Goal: Task Accomplishment & Management: Manage account settings

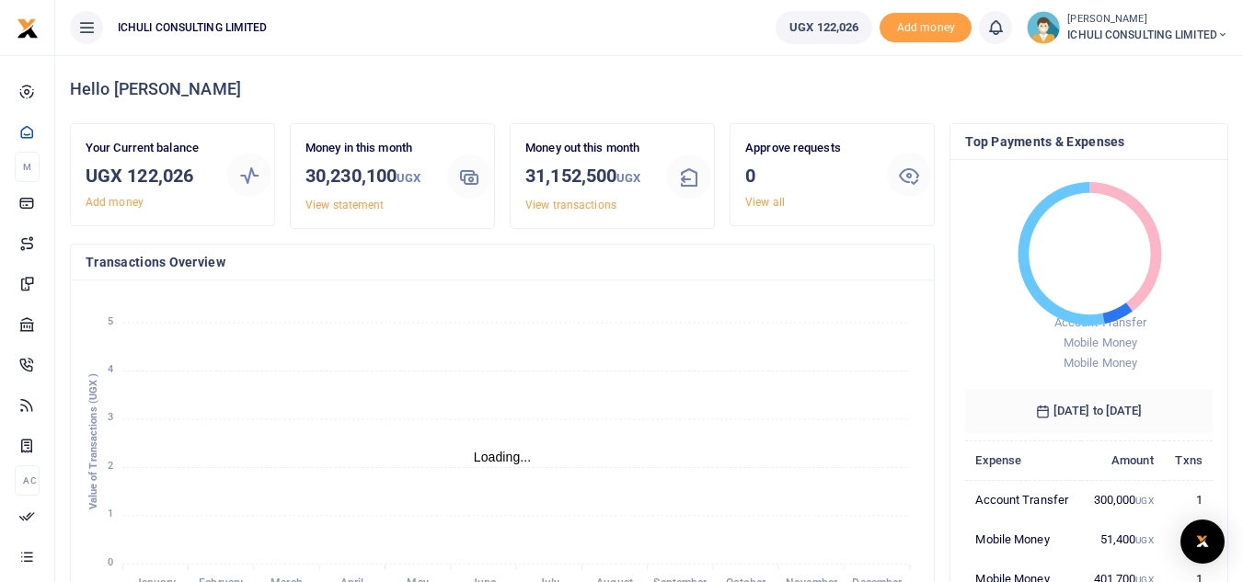
scroll to position [15, 15]
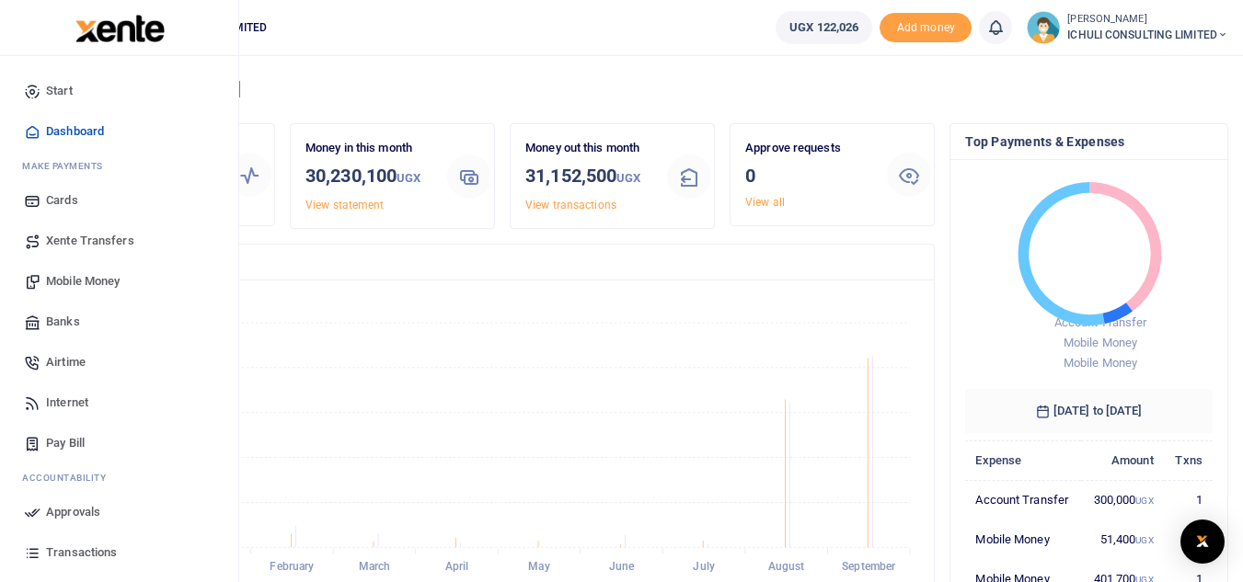
click at [75, 281] on span "Mobile Money" at bounding box center [83, 281] width 74 height 18
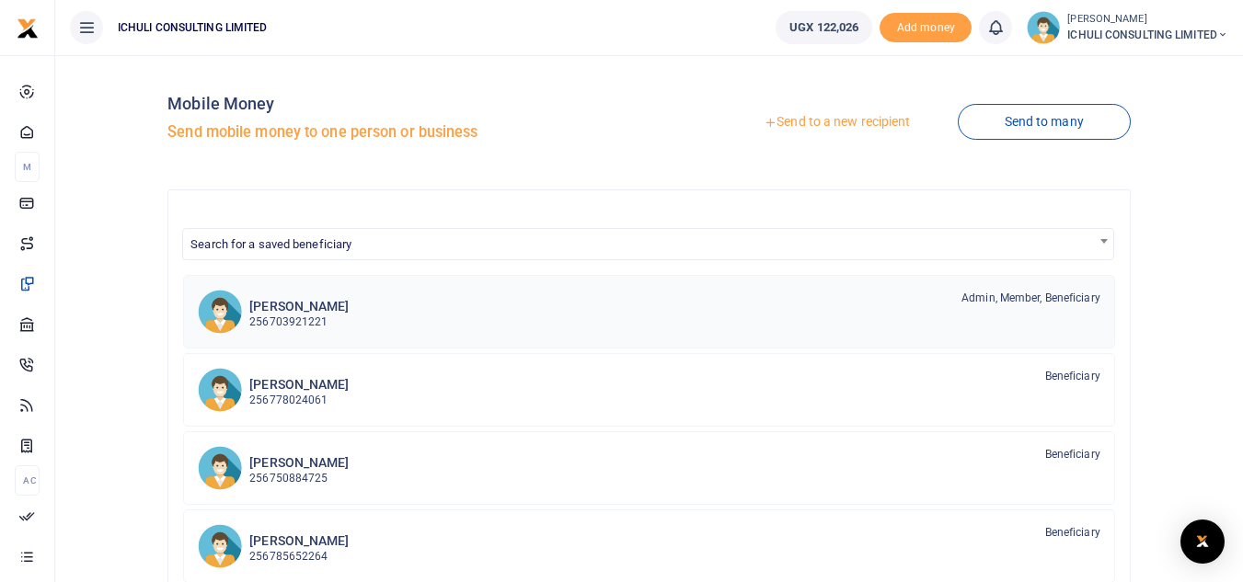
click at [375, 318] on div "Ruth Kuteesa 256703921221 Admin, Member, Beneficiary" at bounding box center [674, 311] width 851 height 42
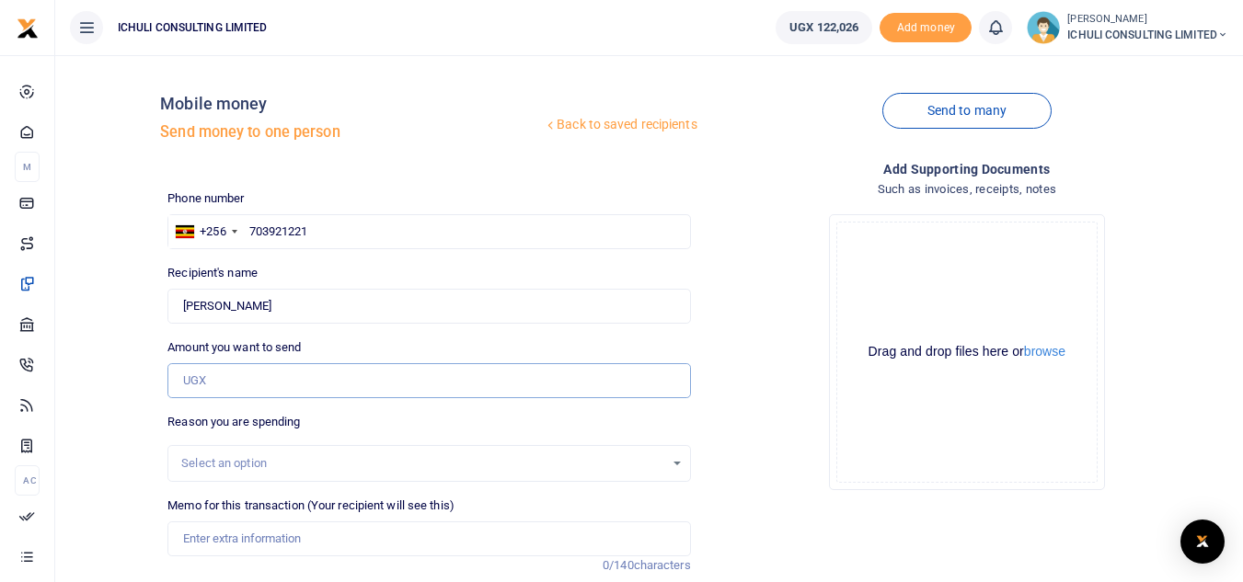
click at [281, 378] on input "Amount you want to send" at bounding box center [428, 380] width 522 height 35
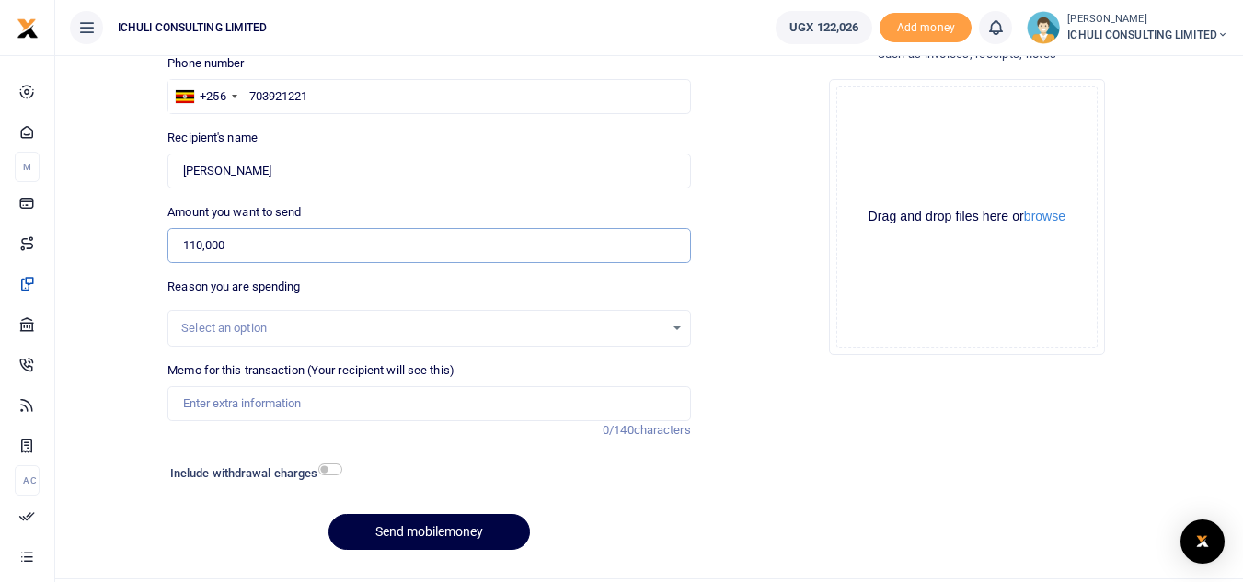
scroll to position [142, 0]
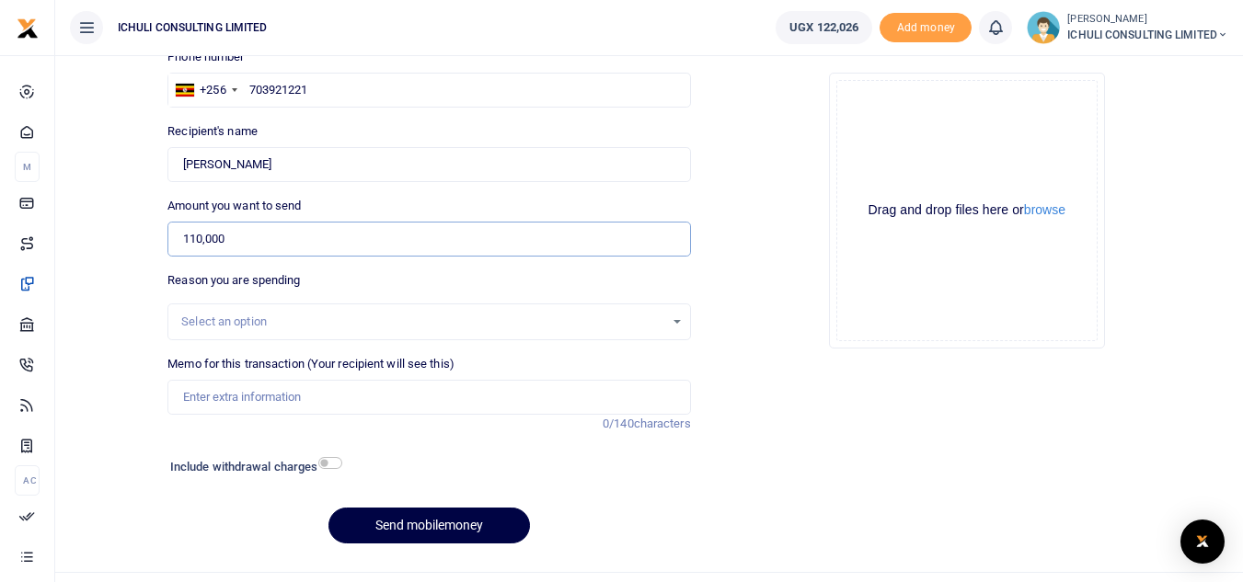
type input "110,000"
click at [675, 319] on div "Select an option" at bounding box center [428, 322] width 521 height 20
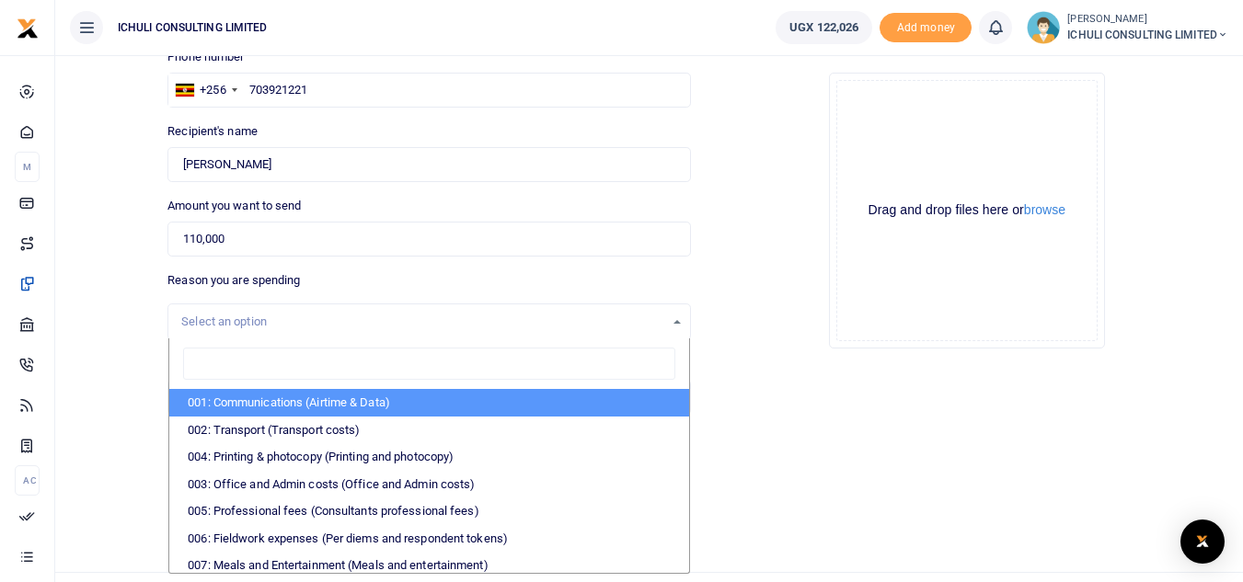
click at [372, 401] on li "001: Communications (Airtime & Data)" at bounding box center [428, 403] width 519 height 28
select select "61"
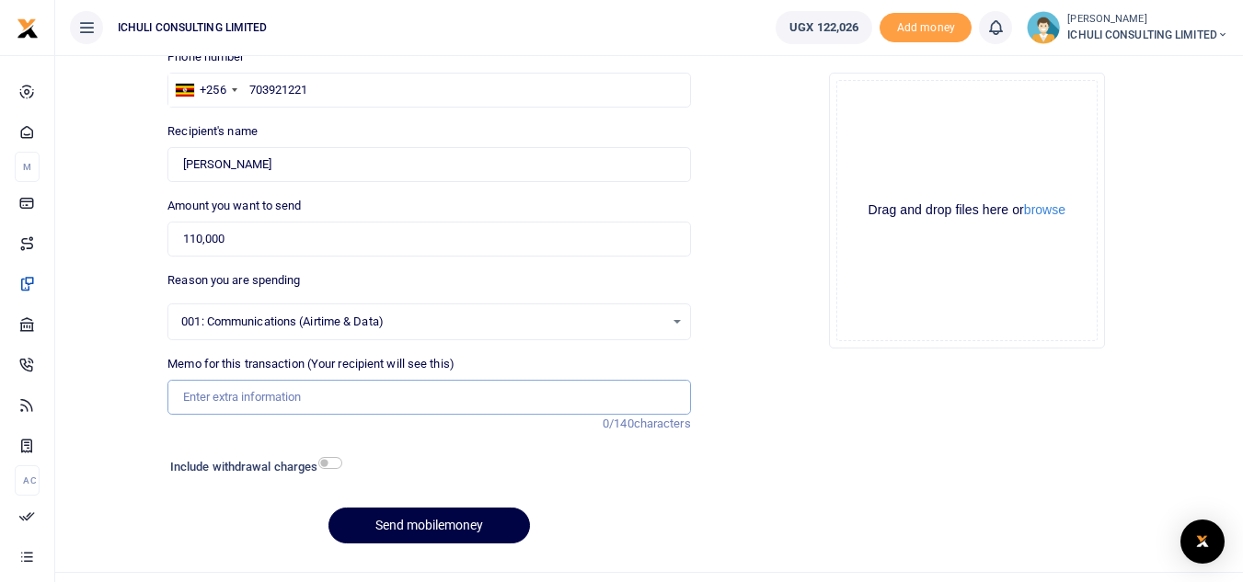
click at [297, 400] on input "Memo for this transaction (Your recipient will see this)" at bounding box center [428, 397] width 522 height 35
type input "internet for Oct"
click at [450, 528] on button "Send mobilemoney" at bounding box center [428, 526] width 201 height 36
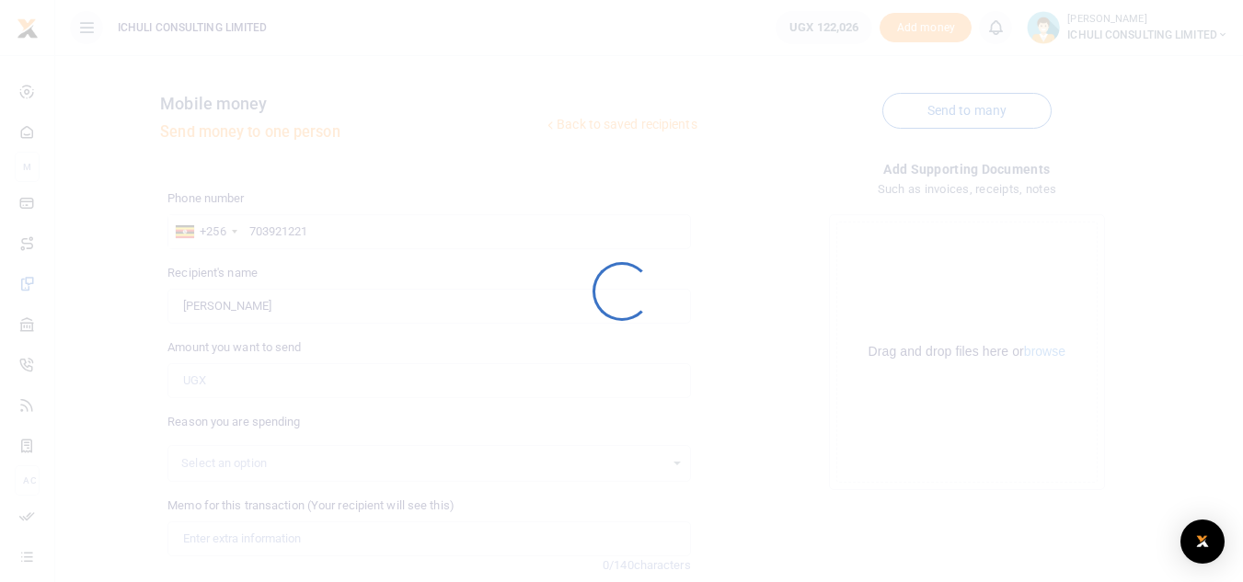
scroll to position [142, 0]
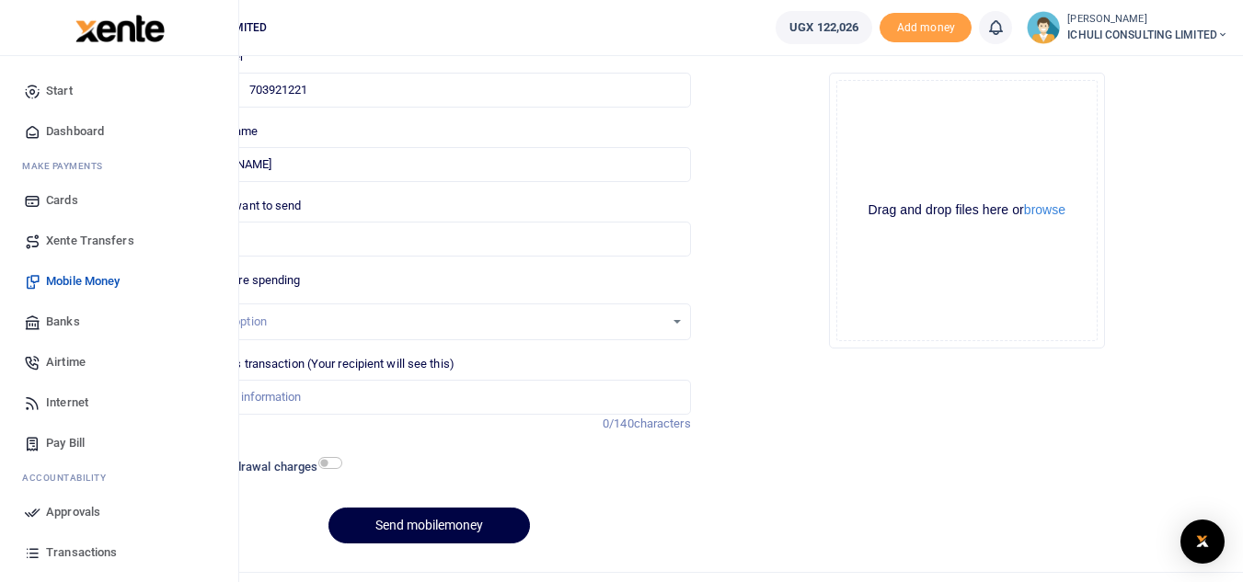
click at [72, 513] on span "Approvals" at bounding box center [73, 512] width 54 height 18
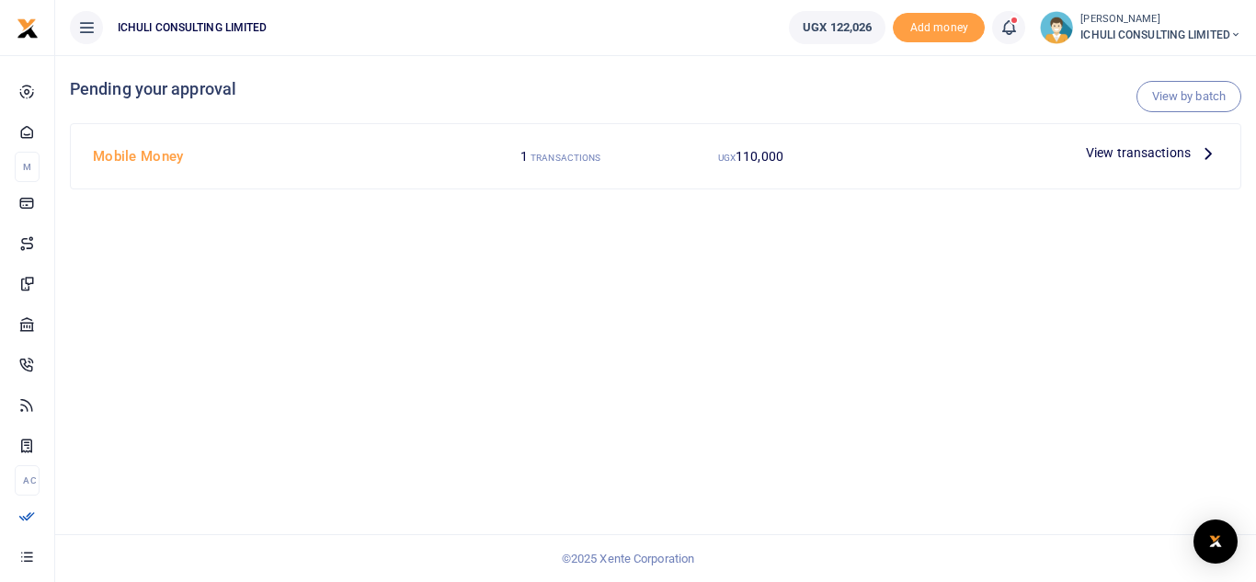
click at [1209, 153] on icon at bounding box center [1208, 153] width 20 height 20
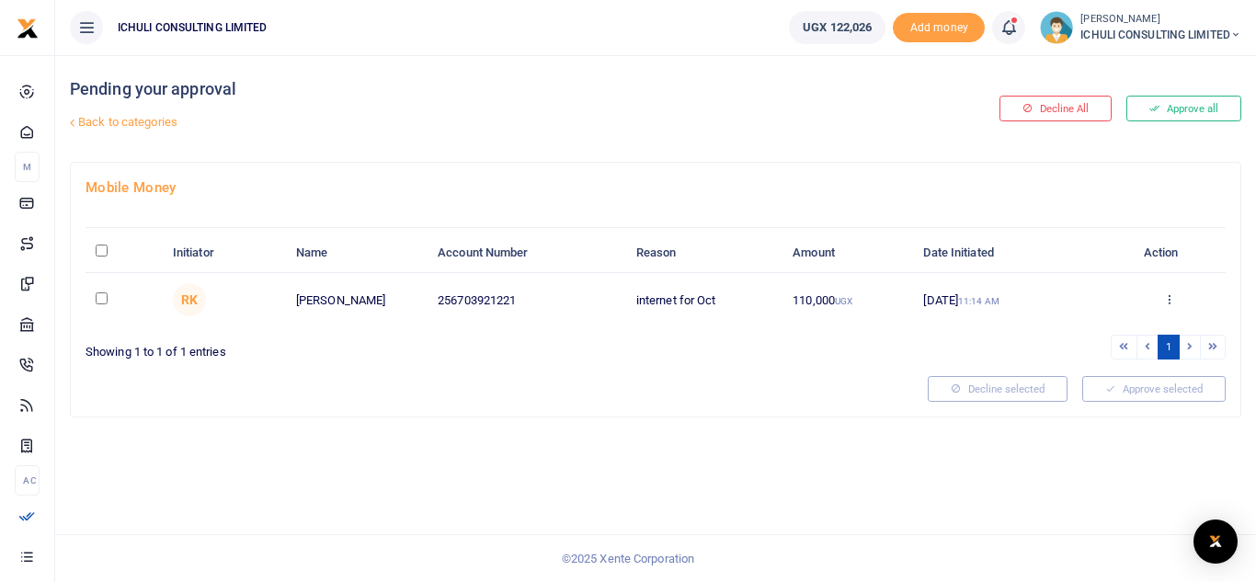
click at [100, 299] on input "checkbox" at bounding box center [102, 298] width 12 height 12
checkbox input "true"
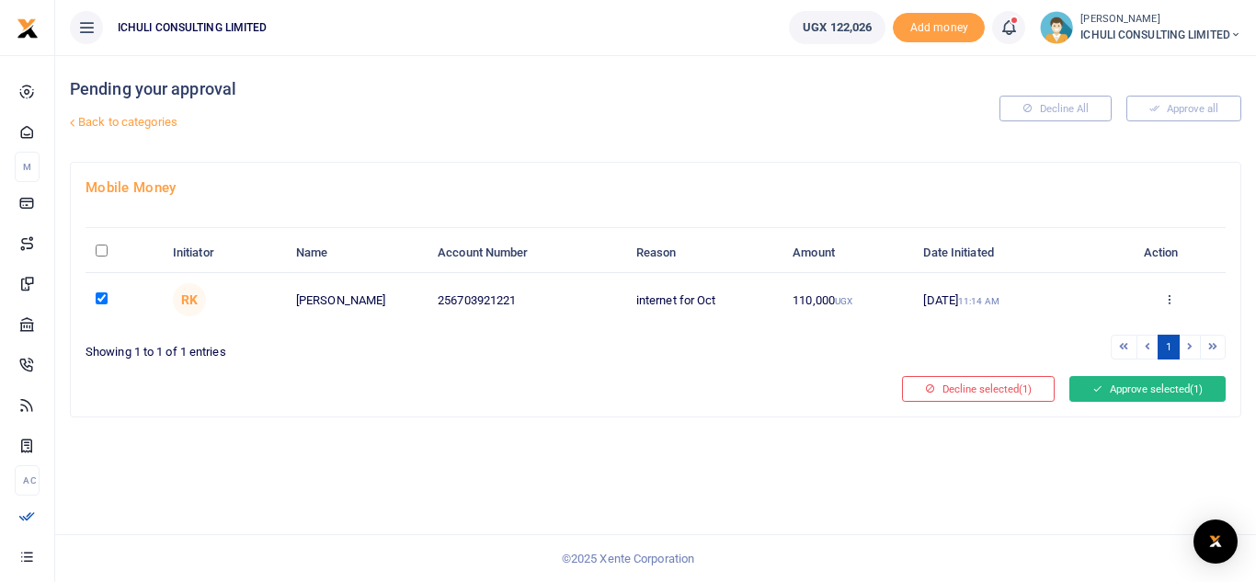
click at [1137, 394] on button "Approve selected (1)" at bounding box center [1148, 389] width 156 height 26
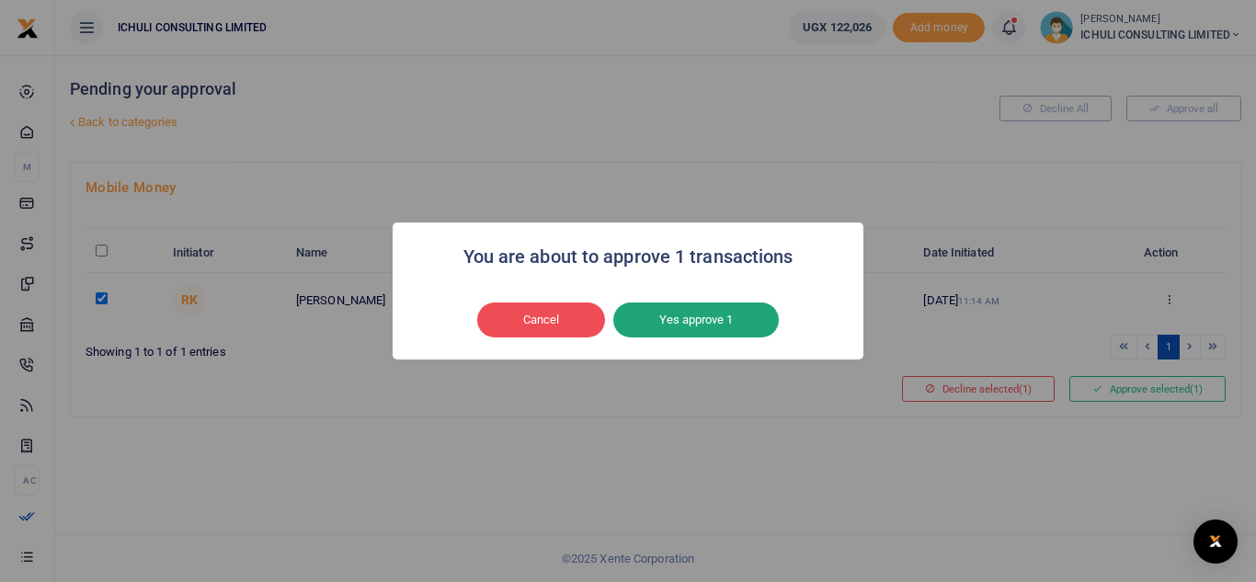
click at [720, 323] on button "Yes approve 1" at bounding box center [696, 320] width 166 height 35
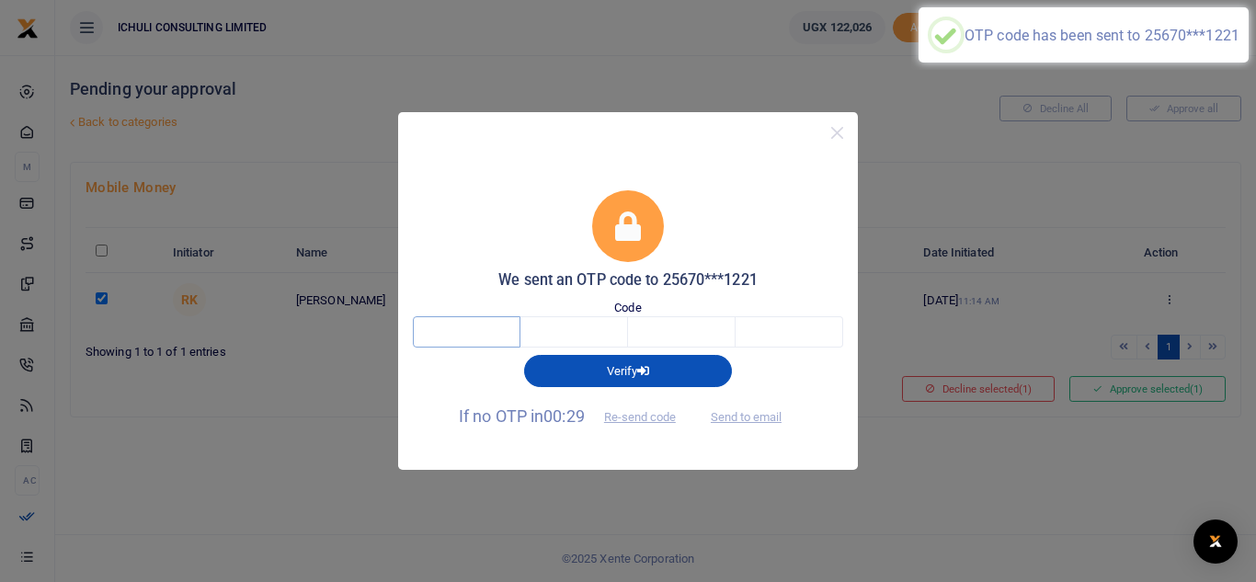
click at [482, 338] on input "text" at bounding box center [467, 331] width 108 height 31
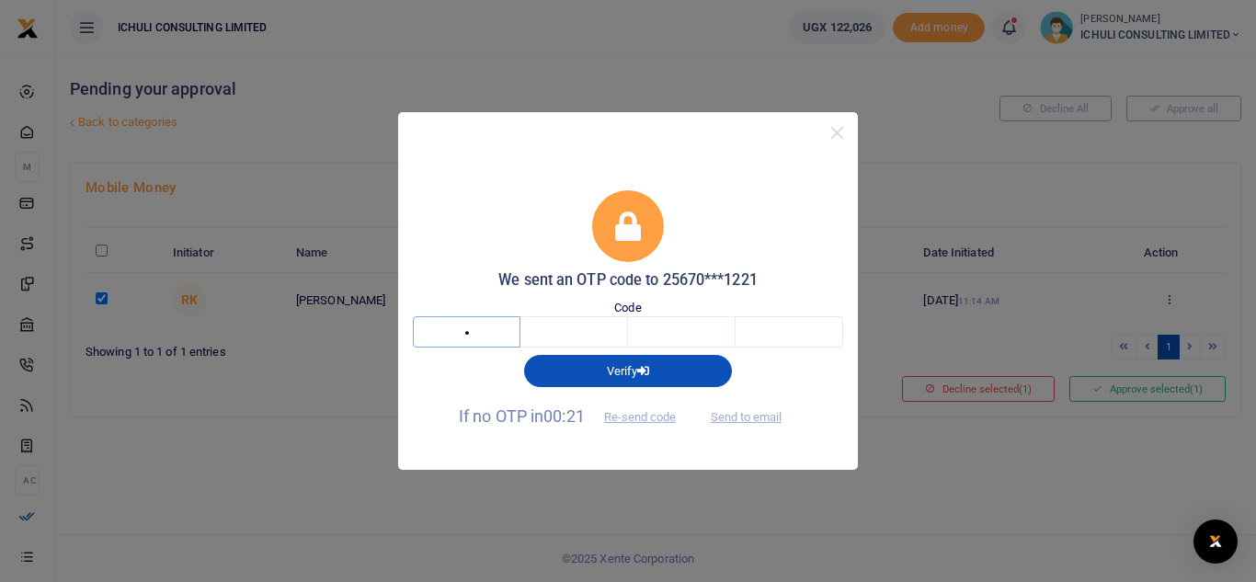
type input "8"
type input "4"
type input "9"
type input "4"
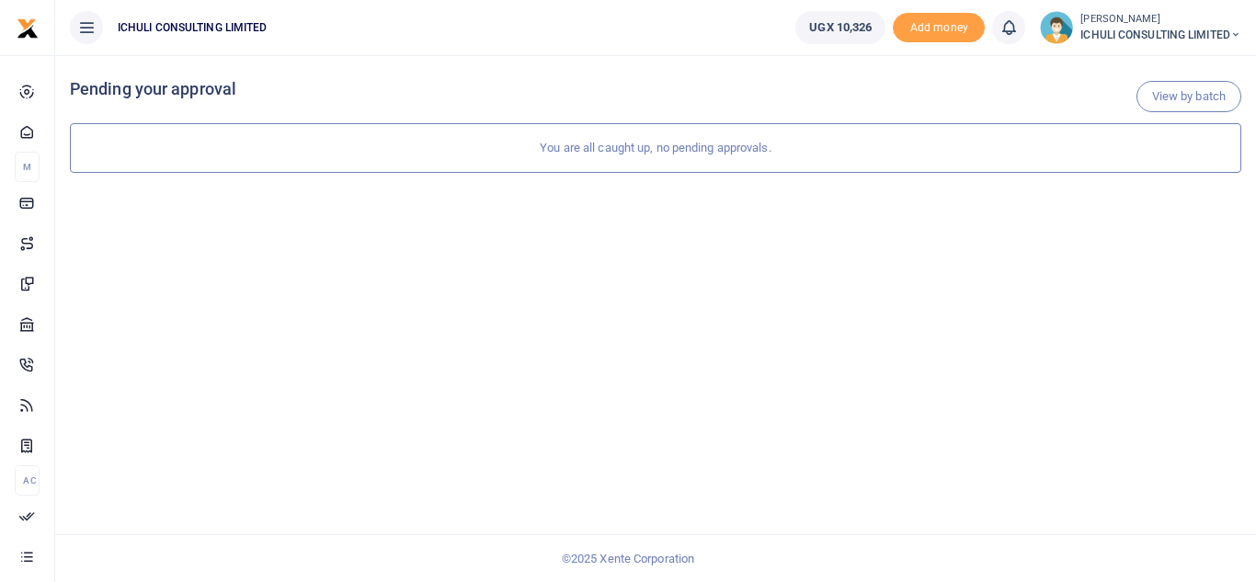
click at [1188, 31] on span "ICHULI CONSULTING LIMITED" at bounding box center [1161, 35] width 161 height 17
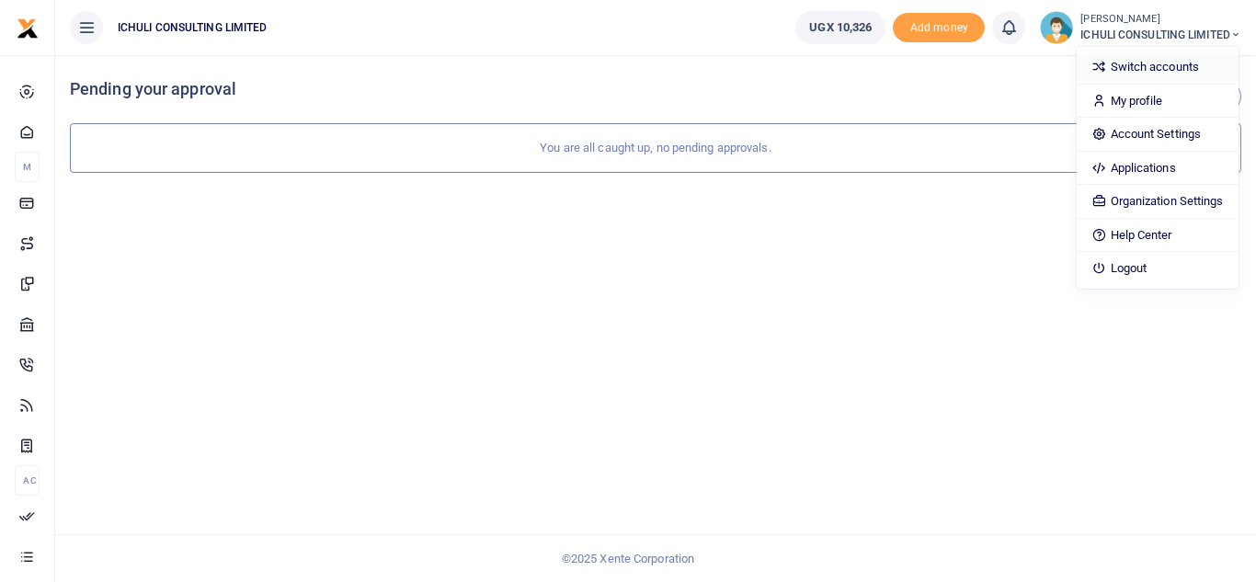
click at [1149, 66] on link "Switch accounts" at bounding box center [1157, 67] width 161 height 26
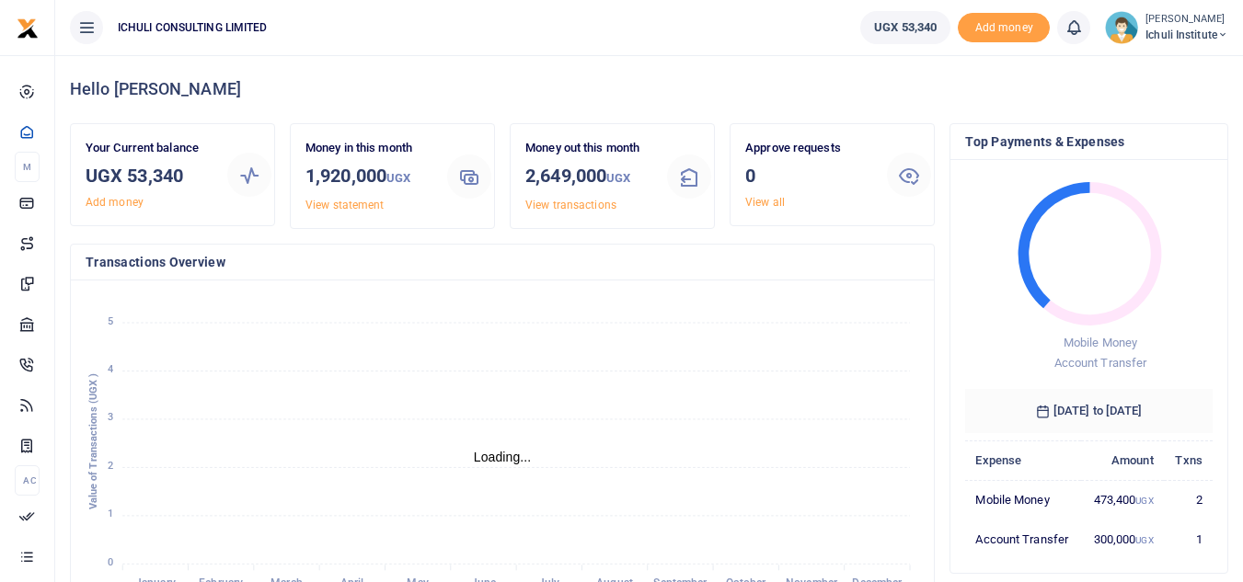
scroll to position [15, 15]
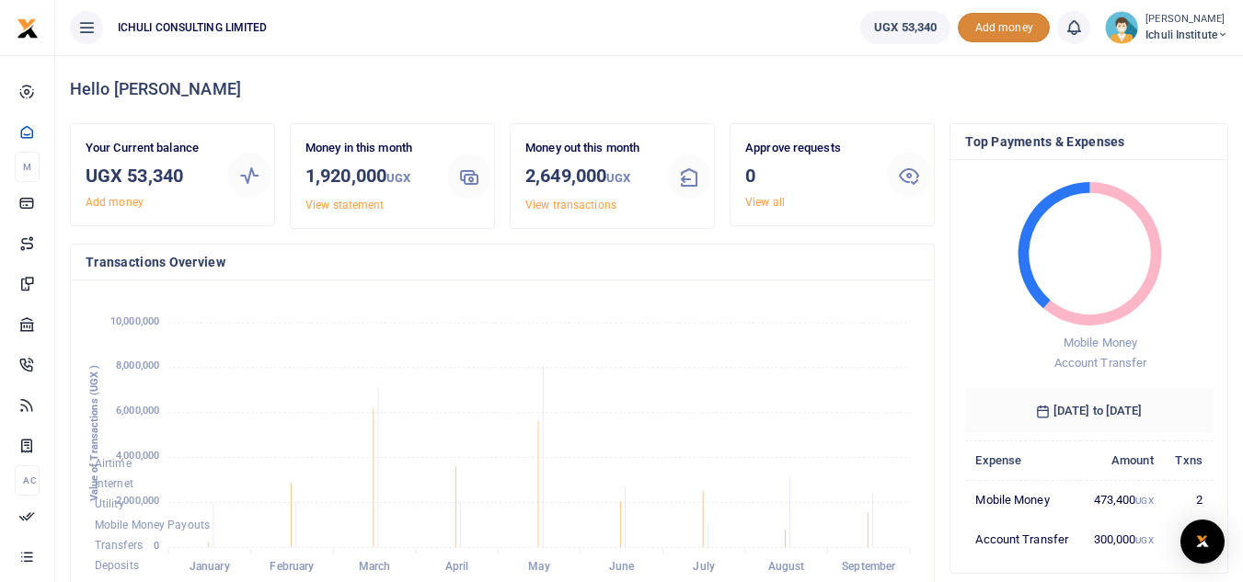
click at [1005, 30] on span "Add money" at bounding box center [1003, 28] width 92 height 30
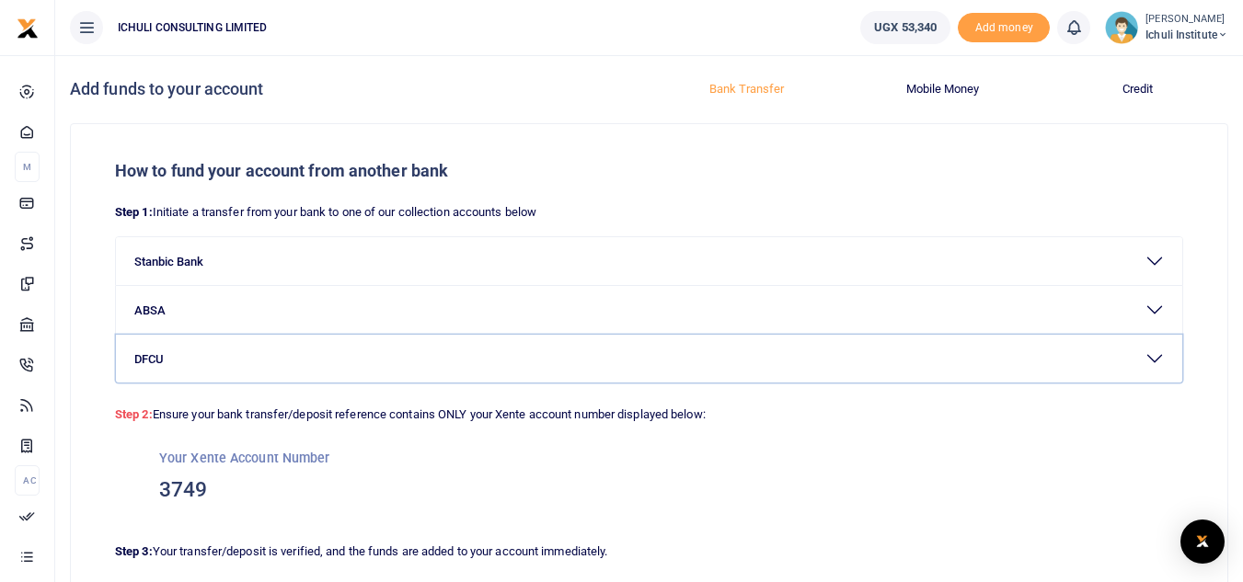
click at [1156, 357] on button "DFCU" at bounding box center [649, 359] width 1066 height 48
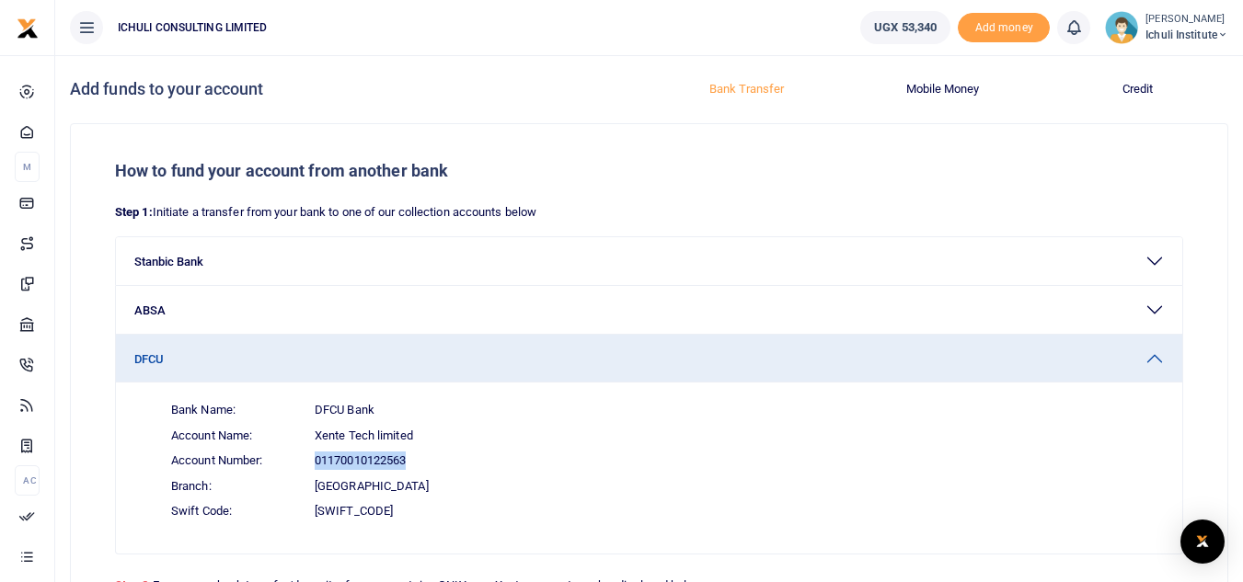
drag, startPoint x: 408, startPoint y: 457, endPoint x: 315, endPoint y: 457, distance: 92.9
click at [315, 457] on span "01170010122563" at bounding box center [360, 461] width 91 height 18
copy span "01170010122563"
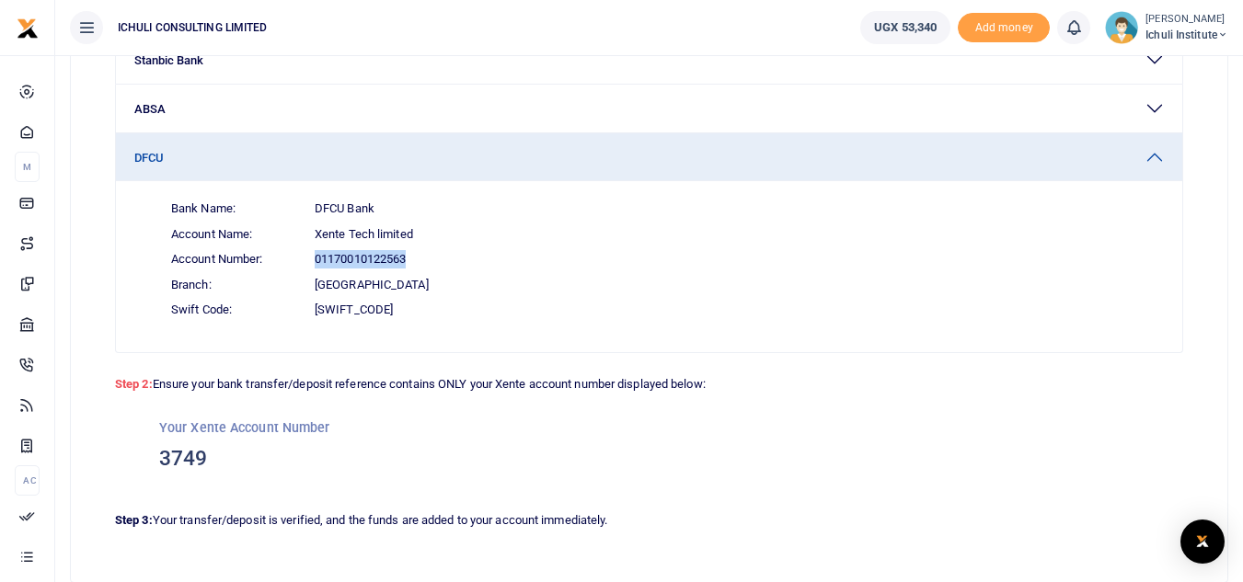
scroll to position [225, 0]
